Goal: Information Seeking & Learning: Learn about a topic

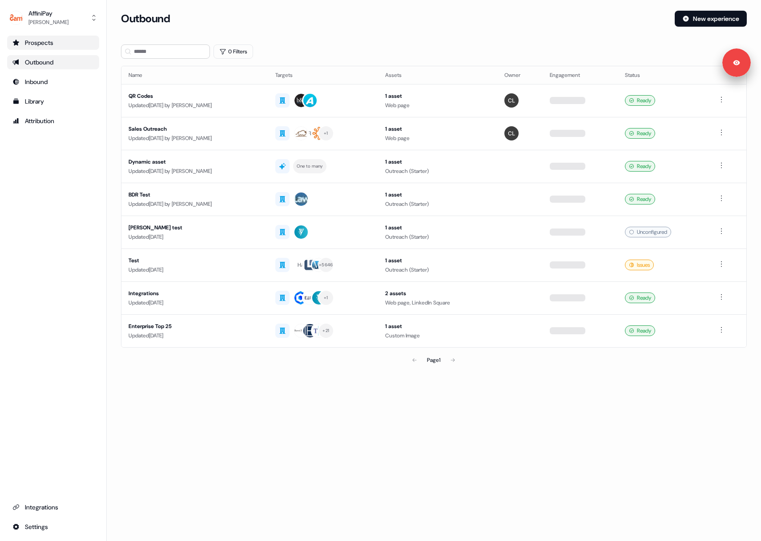
click at [48, 43] on div "Prospects" at bounding box center [52, 42] width 81 height 9
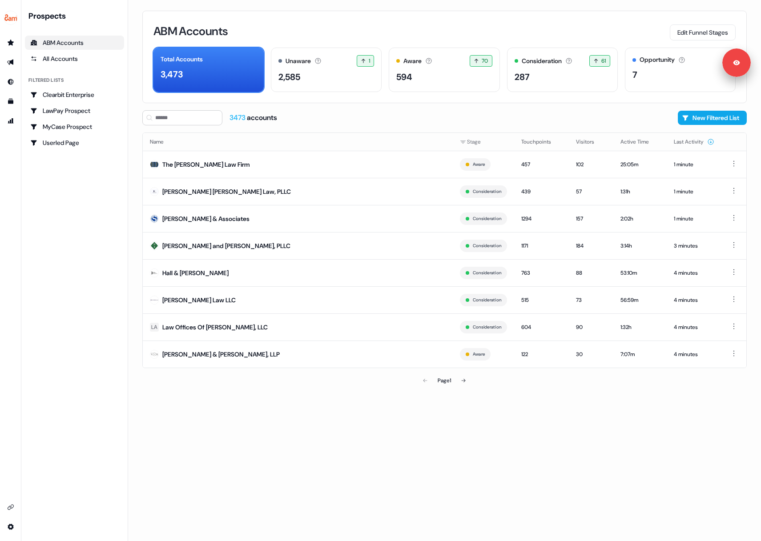
click at [240, 116] on span "3473" at bounding box center [238, 117] width 17 height 9
click at [351, 403] on div "ABM Accounts Edit Funnel Stages Total Accounts 3,473 Unaware The default stage …" at bounding box center [444, 270] width 633 height 541
click at [86, 57] on div "All Accounts" at bounding box center [74, 58] width 89 height 9
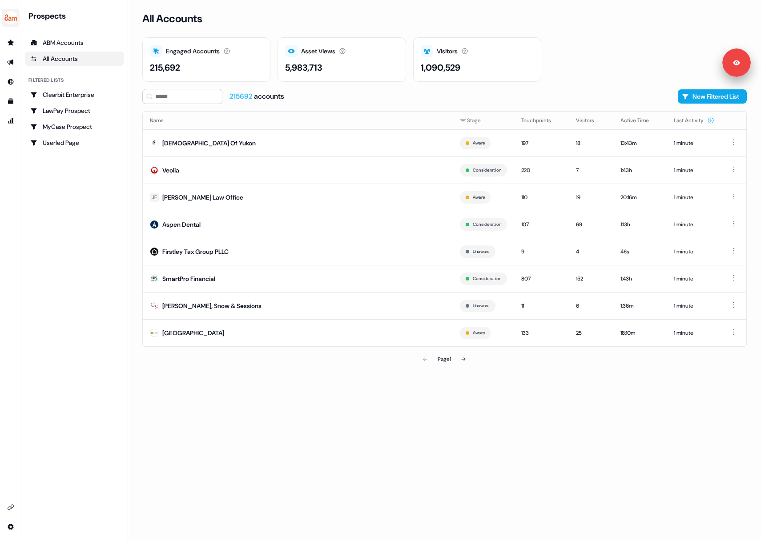
click at [9, 14] on img "side nav menu" at bounding box center [11, 18] width 14 height 14
click at [66, 205] on nav "Help documentation Feedback Logout Prospects ABM Accounts All Accounts Filtered…" at bounding box center [64, 270] width 128 height 541
click at [8, 15] on img "side nav menu" at bounding box center [11, 18] width 14 height 14
click at [82, 285] on nav "Help documentation Feedback Logout Prospects ABM Accounts All Accounts Filtered…" at bounding box center [64, 270] width 128 height 541
click at [10, 18] on img "side nav menu" at bounding box center [11, 18] width 14 height 14
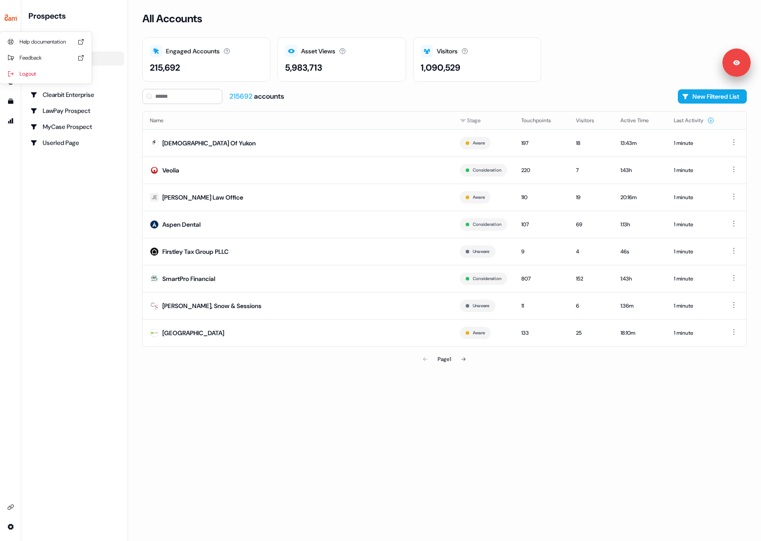
click at [454, 29] on div "Help documentation Feedback Logout Prospects ABM Accounts All Accounts Filtered…" at bounding box center [380, 270] width 761 height 541
click at [93, 44] on div "ABM Accounts" at bounding box center [74, 42] width 89 height 9
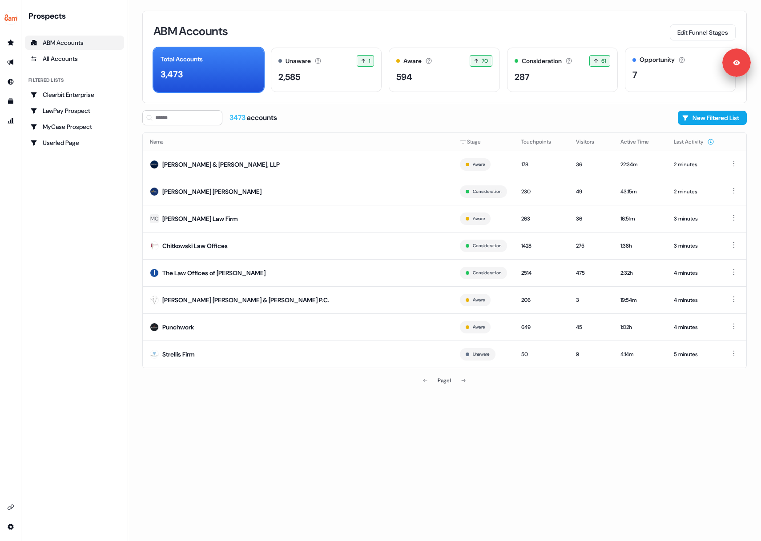
click at [72, 46] on div "ABM Accounts" at bounding box center [74, 42] width 89 height 9
click at [543, 449] on div "ABM Accounts Edit Funnel Stages Total Accounts 3,473 Unaware The default stage …" at bounding box center [444, 270] width 633 height 541
click at [688, 379] on div "Page 1" at bounding box center [444, 381] width 604 height 18
click at [693, 168] on div "2 minutes" at bounding box center [694, 164] width 40 height 9
click at [644, 399] on div "ABM Accounts Edit Funnel Stages Total Accounts 3,473 Unaware The default stage …" at bounding box center [444, 270] width 633 height 541
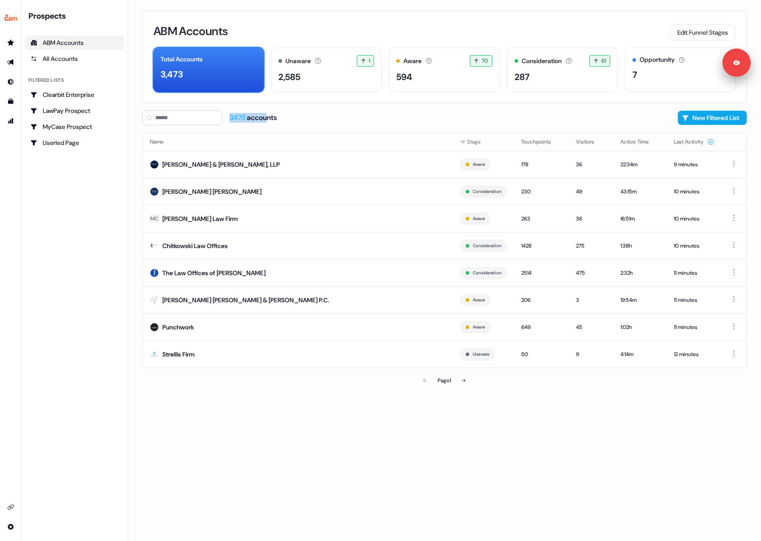
drag, startPoint x: 230, startPoint y: 121, endPoint x: 283, endPoint y: 114, distance: 52.9
click at [268, 116] on div "3473 accounts" at bounding box center [254, 118] width 48 height 10
click at [289, 113] on div "3473 accounts New Filtered List" at bounding box center [444, 117] width 604 height 15
click at [617, 407] on div "ABM Accounts Edit Funnel Stages Total Accounts 3,473 Unaware The default stage …" at bounding box center [444, 270] width 633 height 541
click at [543, 160] on div "178" at bounding box center [541, 164] width 40 height 9
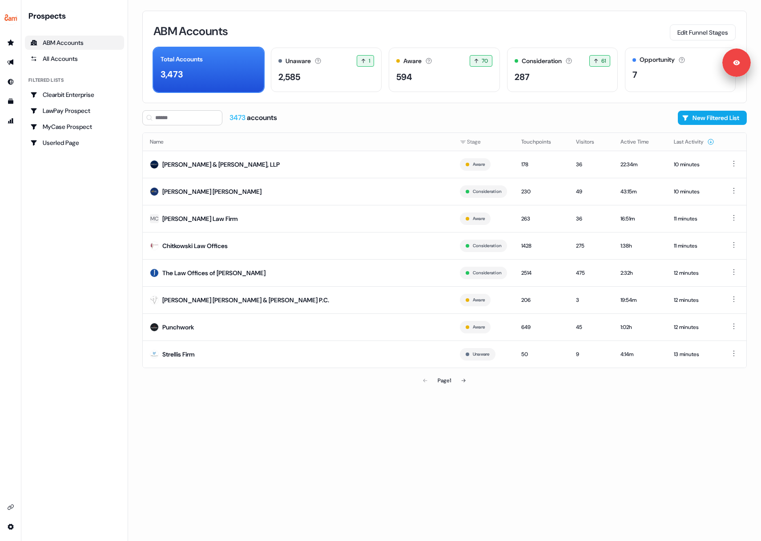
click at [553, 416] on div "ABM Accounts Edit Funnel Stages Total Accounts 3,473 Unaware The default stage …" at bounding box center [444, 270] width 633 height 541
click at [625, 406] on div "ABM Accounts Edit Funnel Stages Total Accounts 3,473 Unaware The default stage …" at bounding box center [444, 270] width 633 height 541
click at [10, 63] on icon "Go to outbound experience" at bounding box center [10, 63] width 6 height 6
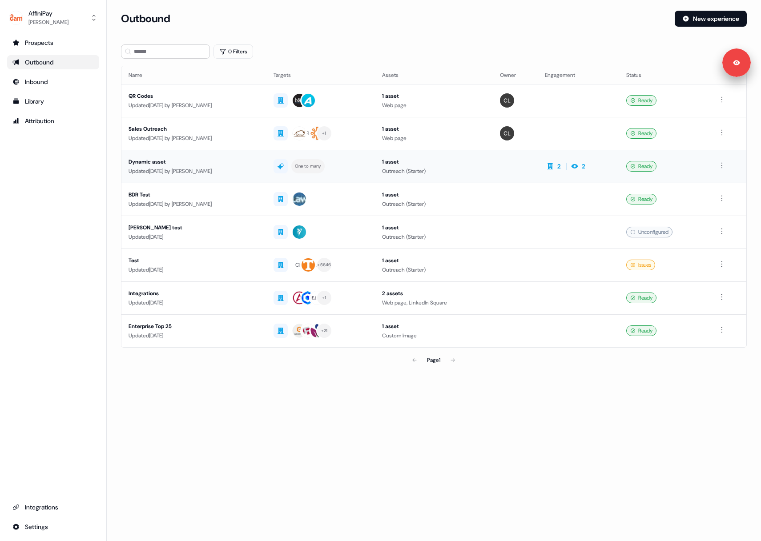
click at [259, 167] on div "Updated [DATE] by [PERSON_NAME]" at bounding box center [194, 171] width 131 height 9
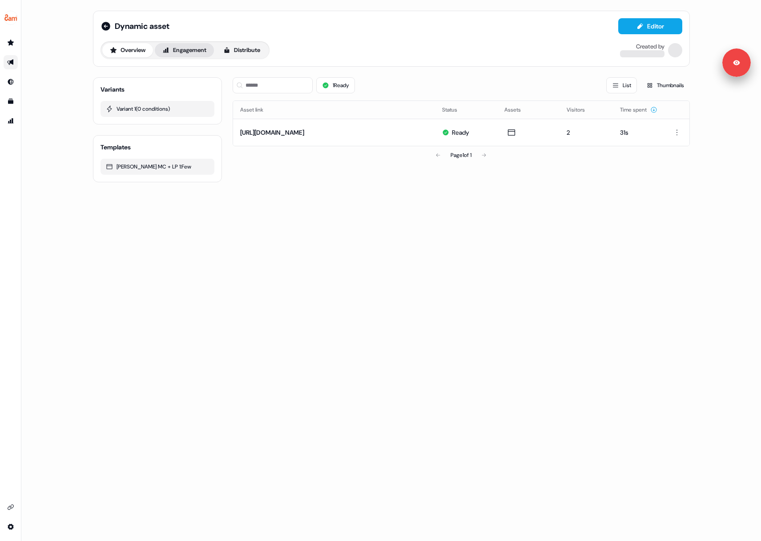
click at [200, 51] on button "Engagement" at bounding box center [184, 50] width 59 height 14
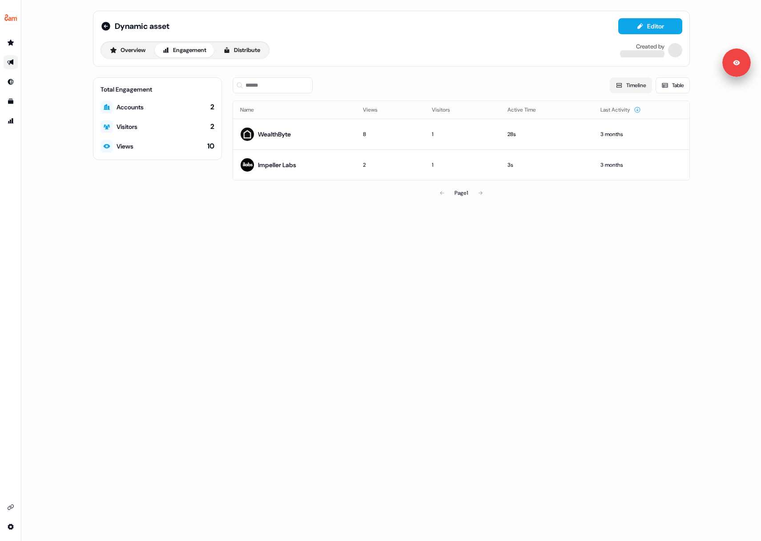
click at [637, 86] on button "Timeline" at bounding box center [631, 85] width 42 height 16
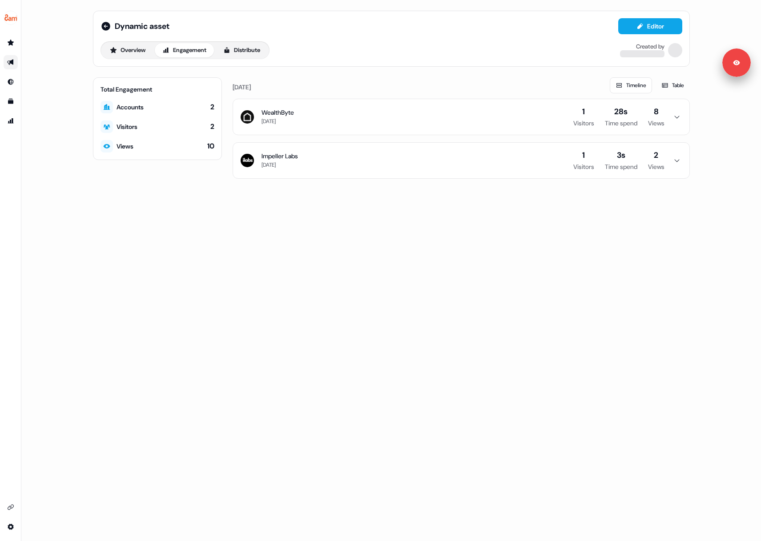
click at [679, 118] on icon "button" at bounding box center [677, 116] width 11 height 7
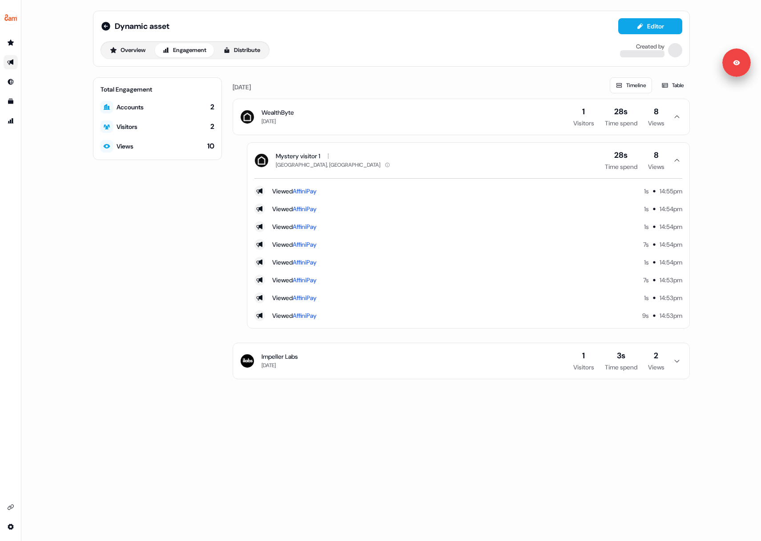
click at [675, 117] on icon "button" at bounding box center [676, 116] width 5 height 3
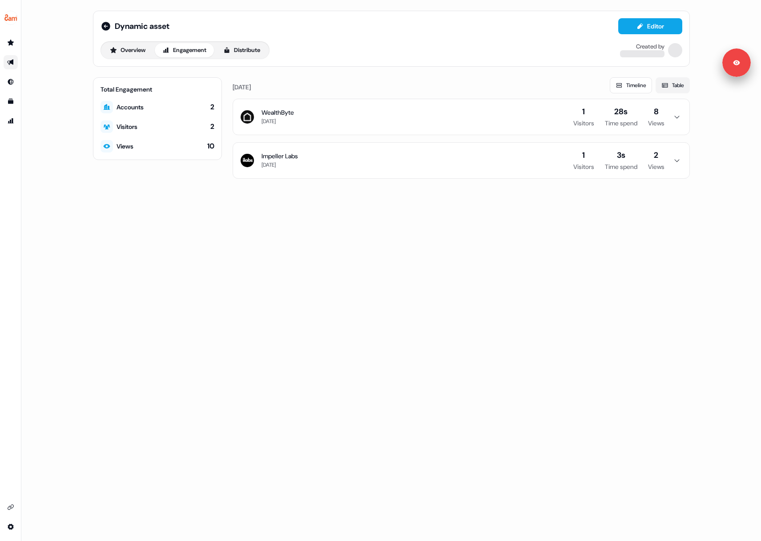
click at [674, 85] on button "Table" at bounding box center [673, 85] width 34 height 16
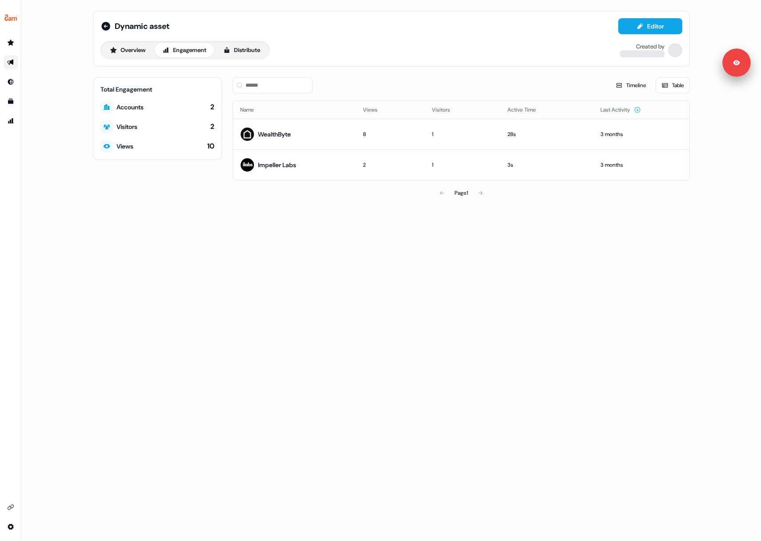
click at [457, 243] on div "Dynamic asset Editor Overview Engagement Distribute Created by Total Engagement…" at bounding box center [391, 270] width 740 height 541
click at [685, 67] on link "Sign out" at bounding box center [674, 67] width 20 height 8
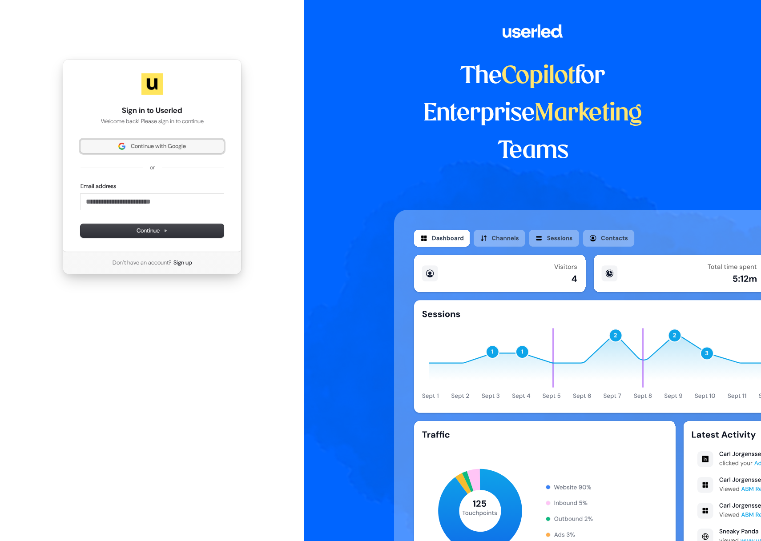
click at [181, 141] on button "Continue with Google" at bounding box center [152, 146] width 143 height 13
